Goal: Transaction & Acquisition: Obtain resource

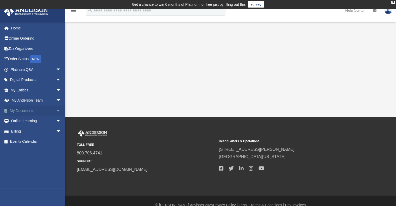
click at [56, 108] on span "arrow_drop_down" at bounding box center [61, 110] width 10 height 11
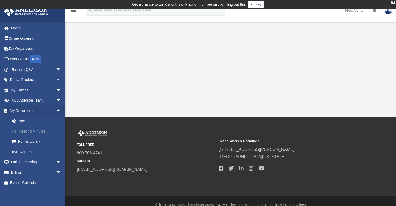
scroll to position [0, 0]
click at [29, 124] on link "Box" at bounding box center [38, 120] width 62 height 10
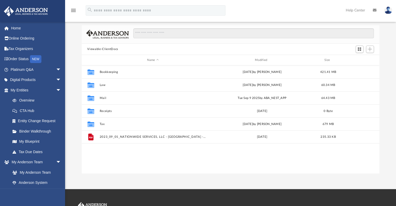
scroll to position [26, 0]
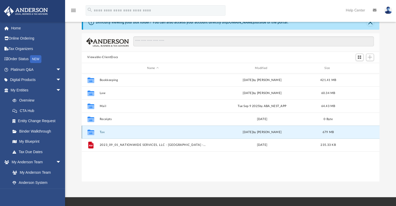
click at [134, 133] on button "Tax" at bounding box center [152, 131] width 107 height 3
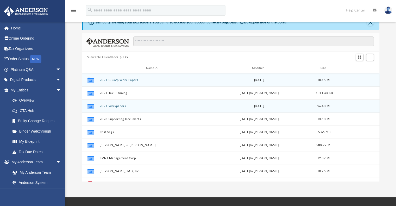
scroll to position [22, 0]
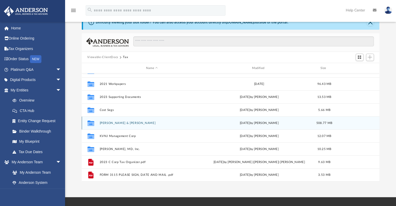
click at [134, 119] on div "Collaborated Folder [PERSON_NAME] & [PERSON_NAME] [DATE] by [PERSON_NAME] 508.7…" at bounding box center [231, 122] width 298 height 13
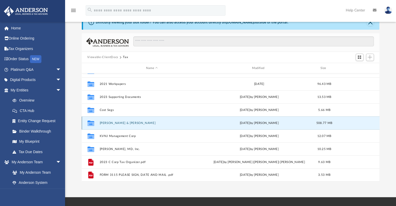
click at [134, 120] on div "Collaborated Folder [PERSON_NAME] & [PERSON_NAME] [DATE] by [PERSON_NAME] 508.7…" at bounding box center [231, 122] width 298 height 13
click at [135, 124] on button "[PERSON_NAME] & [PERSON_NAME]" at bounding box center [151, 122] width 105 height 3
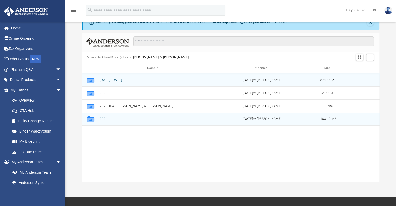
scroll to position [0, 0]
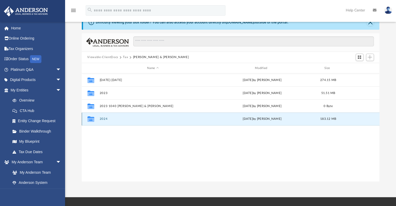
click at [136, 120] on button "2024" at bounding box center [152, 118] width 107 height 3
click at [106, 119] on button "2024" at bounding box center [152, 118] width 107 height 3
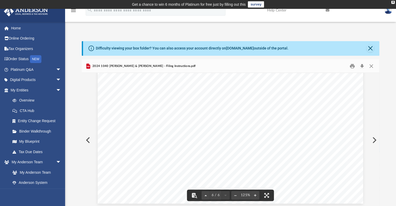
click at [118, 66] on span "2024 1040 [PERSON_NAME] & [PERSON_NAME] - Filing Instructions.pdf" at bounding box center [143, 66] width 104 height 5
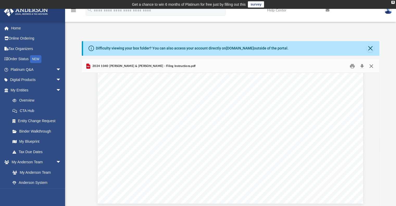
click at [373, 68] on button "Close" at bounding box center [370, 66] width 9 height 8
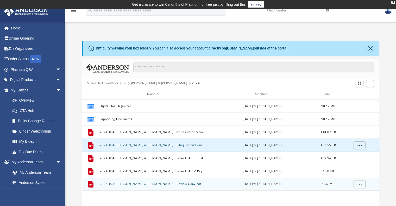
click at [169, 183] on button "2024 1040 [PERSON_NAME] & [PERSON_NAME] - Review Copy.pdf" at bounding box center [152, 183] width 107 height 3
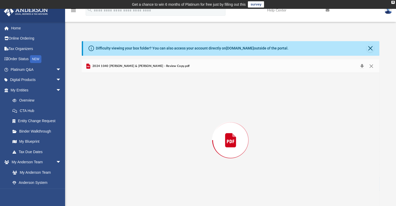
scroll to position [1, 0]
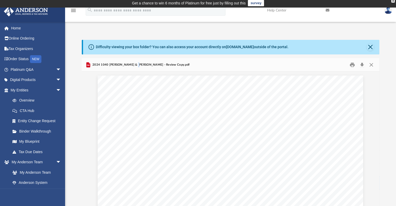
drag, startPoint x: 169, startPoint y: 183, endPoint x: 133, endPoint y: 67, distance: 121.4
click at [133, 67] on div "2024 1040 [PERSON_NAME] & [PERSON_NAME] - Review Copy.pdf" at bounding box center [137, 65] width 104 height 6
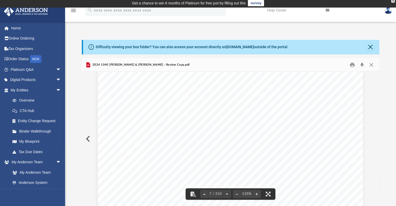
scroll to position [2237, 0]
drag, startPoint x: 275, startPoint y: 158, endPoint x: 222, endPoint y: 135, distance: 58.1
click at [222, 135] on span "REVIEW" at bounding box center [227, 144] width 91 height 109
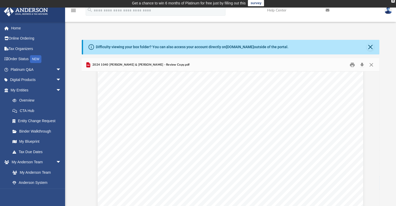
scroll to position [1405, 0]
